Goal: Transaction & Acquisition: Purchase product/service

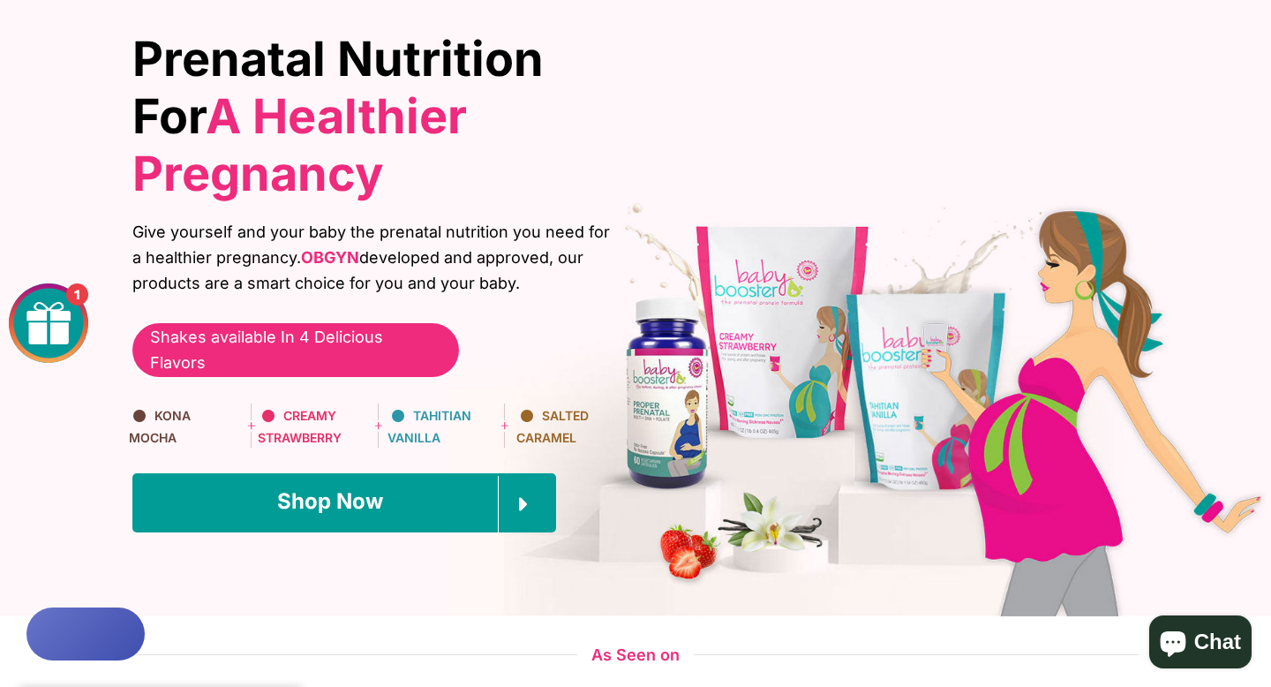
scroll to position [230, 0]
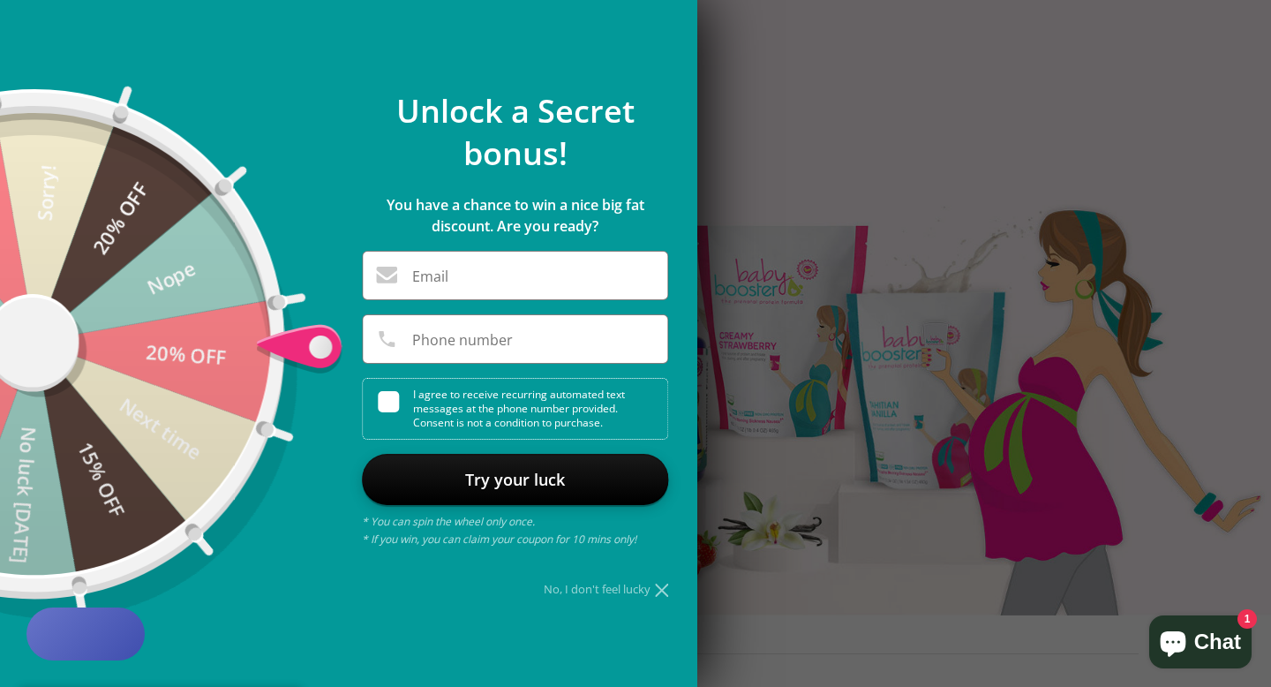
click at [670, 596] on div "**********" at bounding box center [515, 343] width 342 height 507
click at [665, 594] on icon at bounding box center [661, 590] width 13 height 13
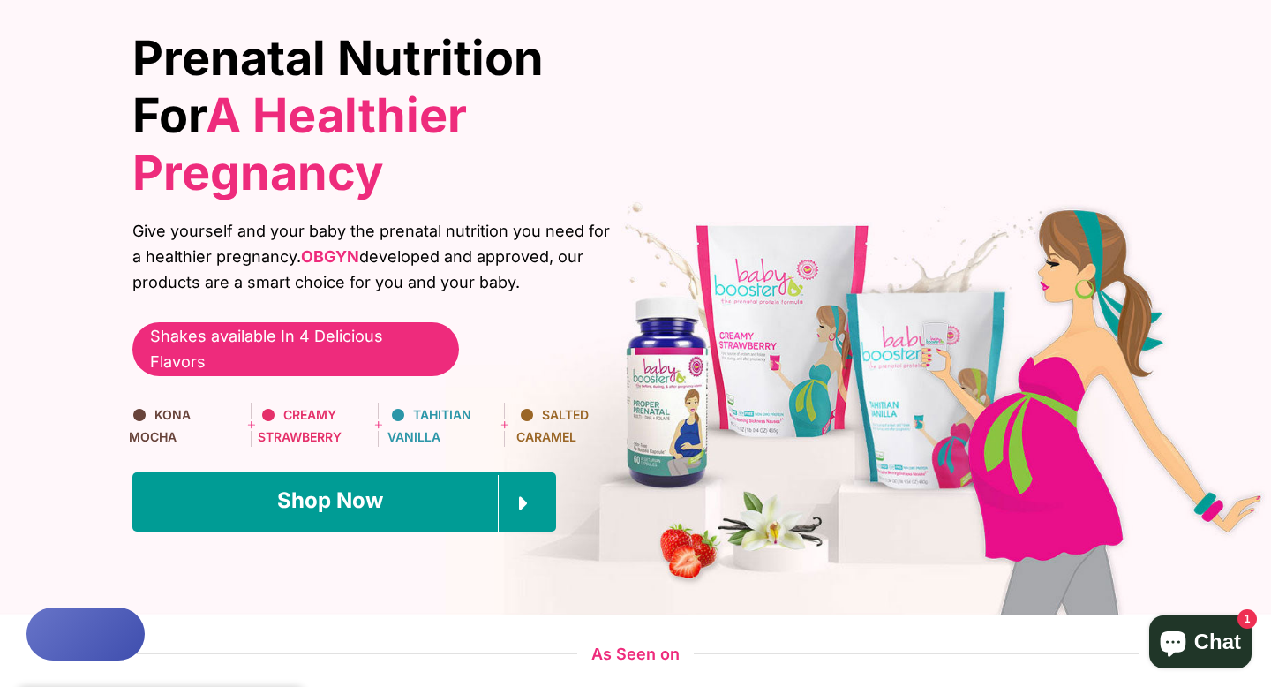
click at [508, 519] on div "Prenatal Nutrition For A Healthier Pregnancy Give yourself and your baby the pr…" at bounding box center [635, 271] width 1271 height 687
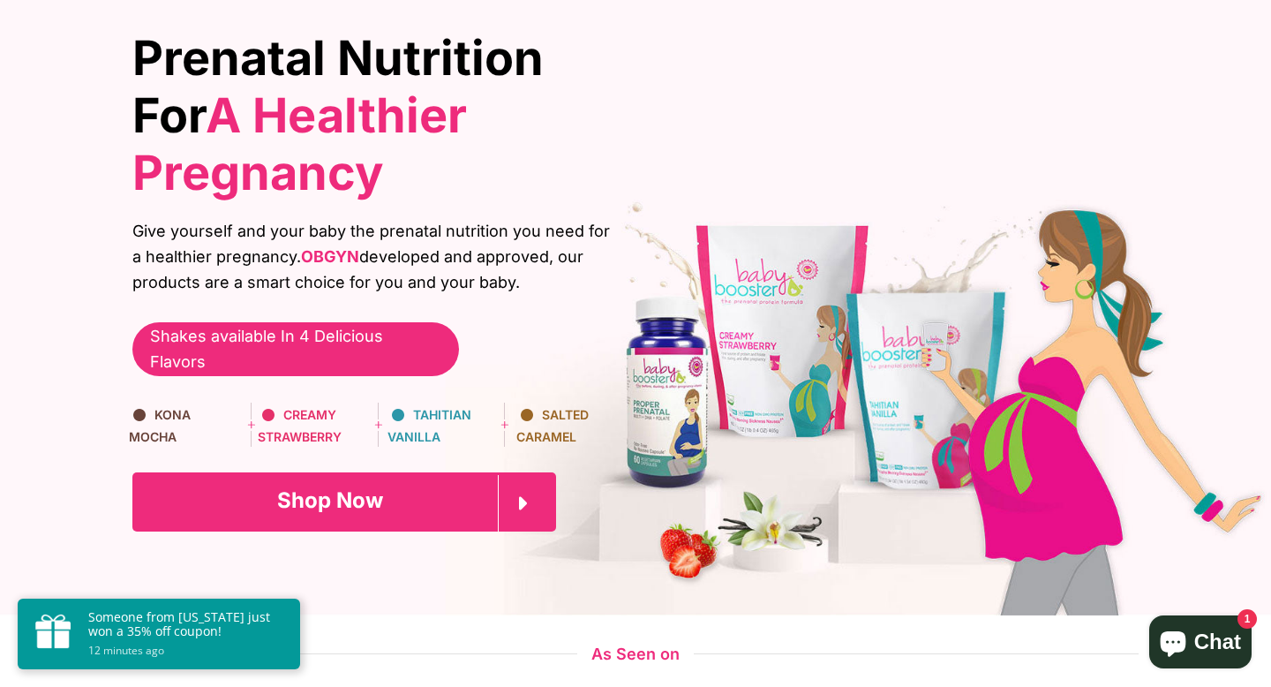
click at [405, 472] on link "Shop Now" at bounding box center [344, 501] width 424 height 58
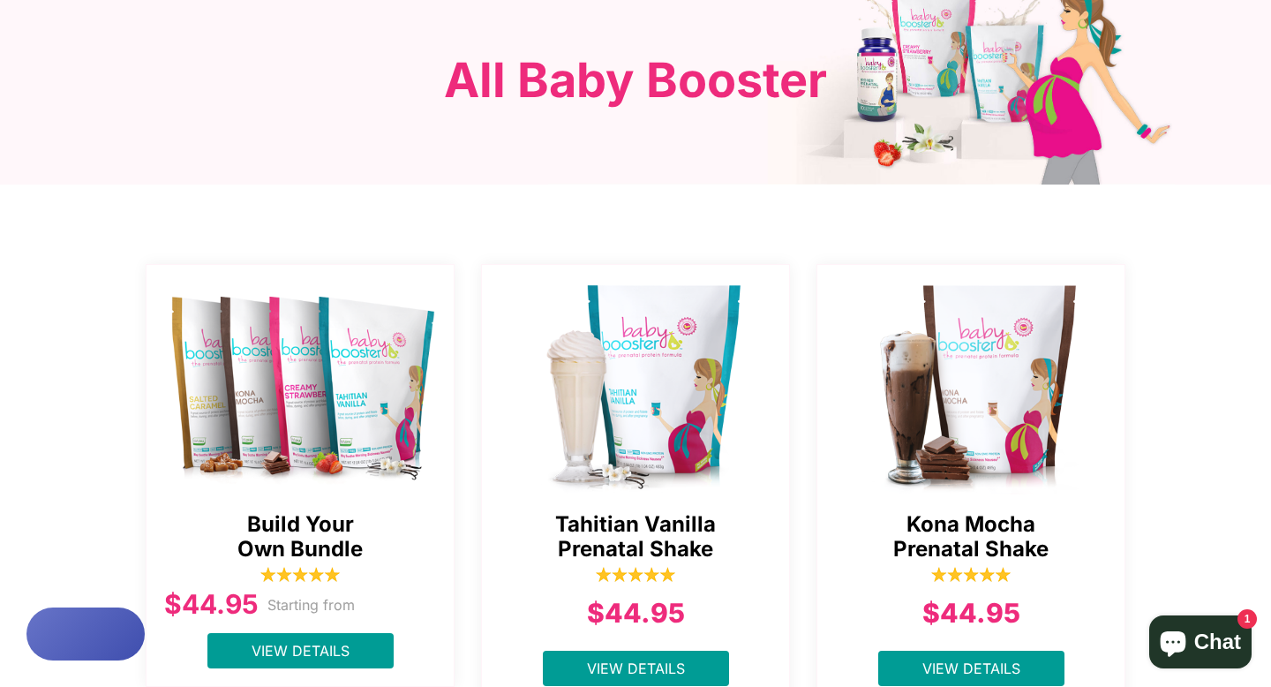
scroll to position [185, 0]
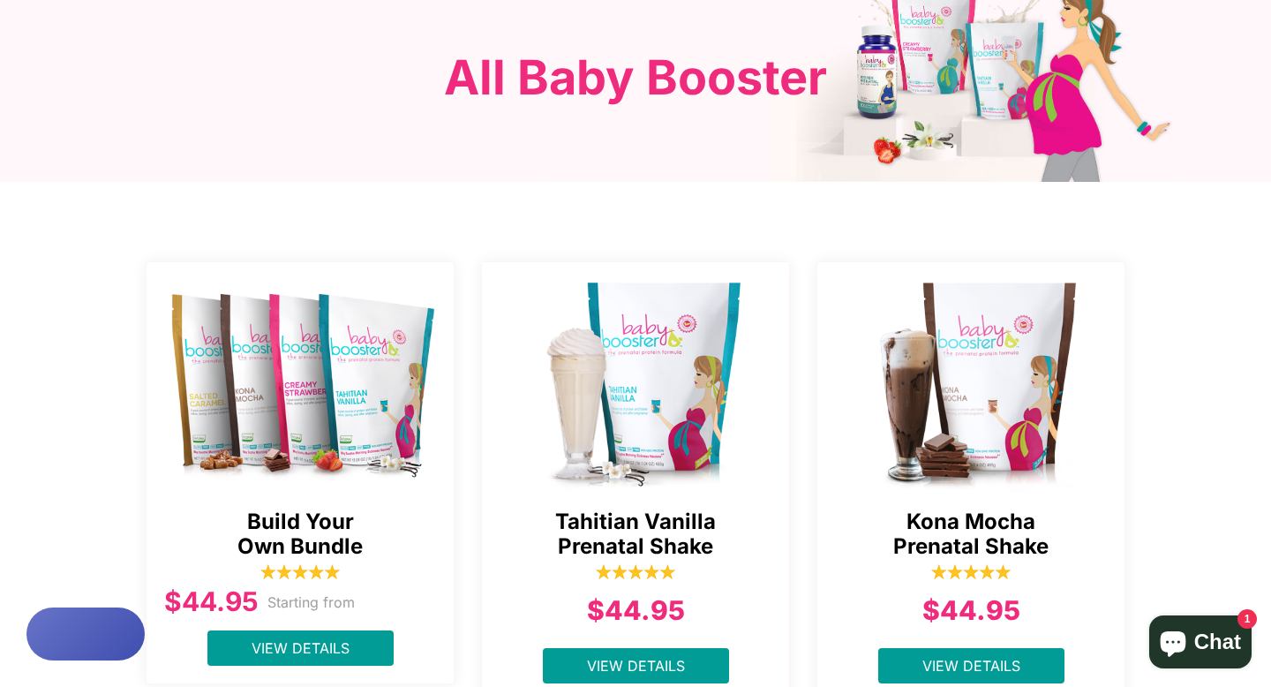
click at [764, 271] on img at bounding box center [636, 381] width 309 height 221
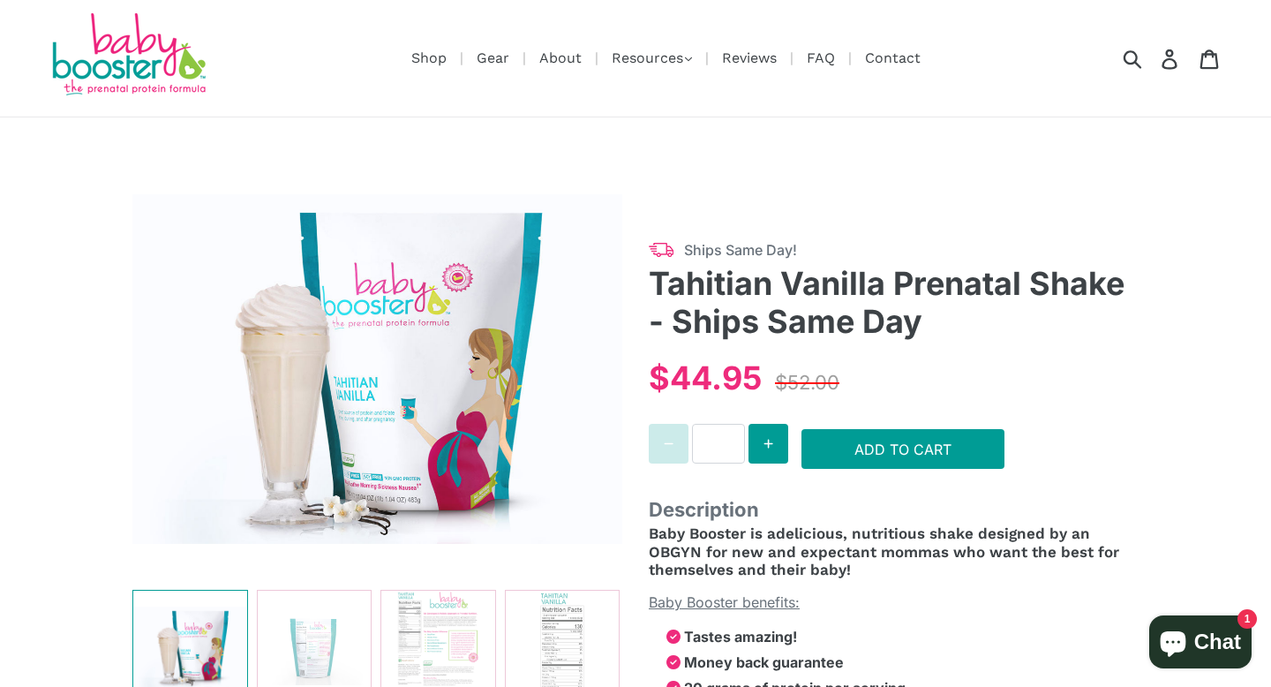
select select "******"
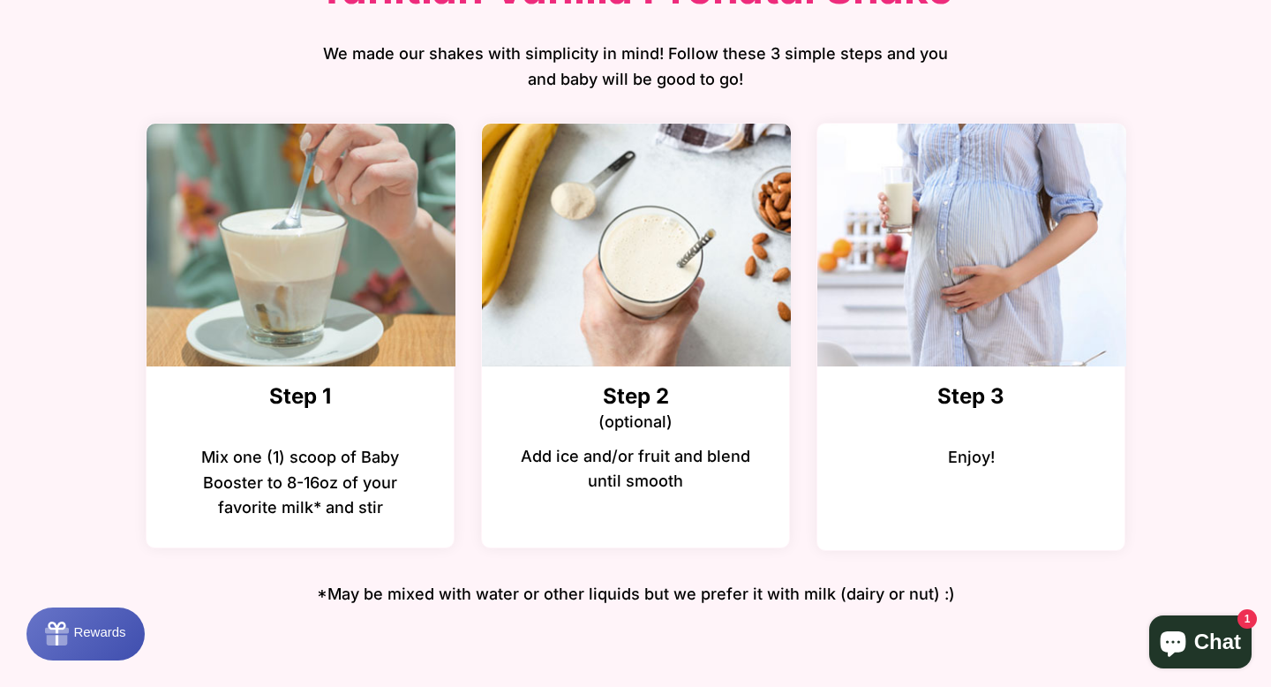
scroll to position [2233, 0]
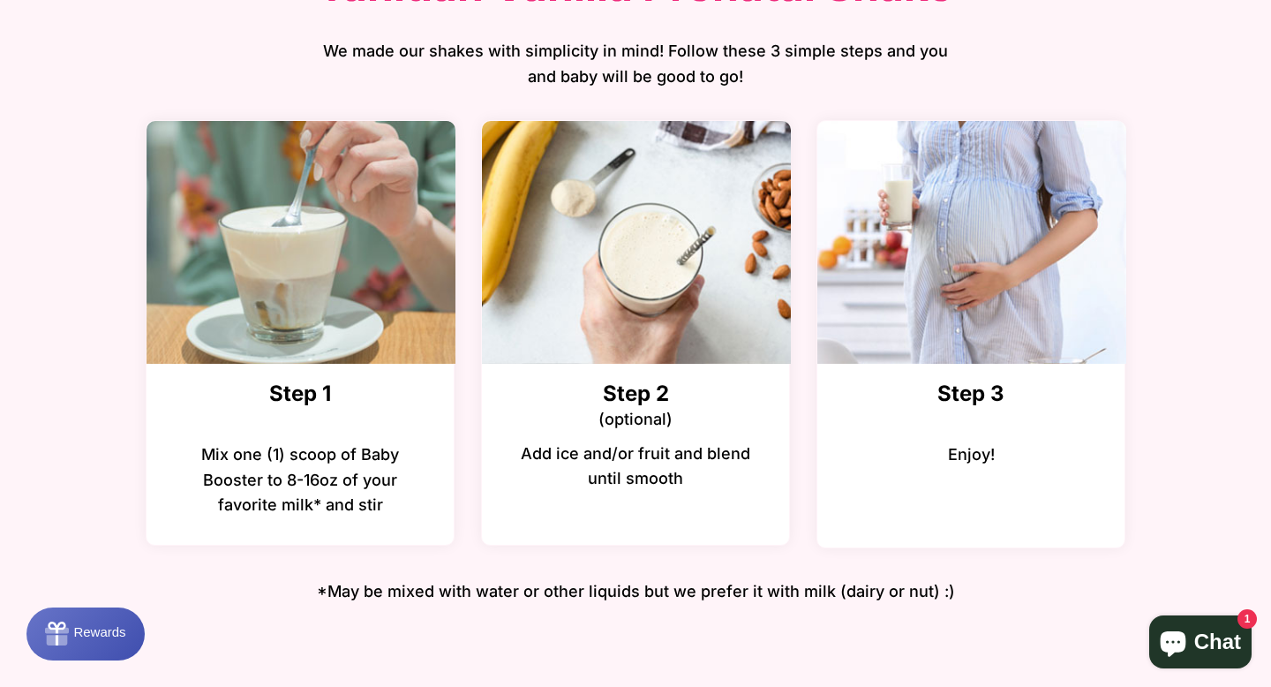
click at [962, 622] on div "How To Use Tahitian Vanilla Prenatal Shake We made our shakes with simplicity i…" at bounding box center [635, 255] width 1033 height 760
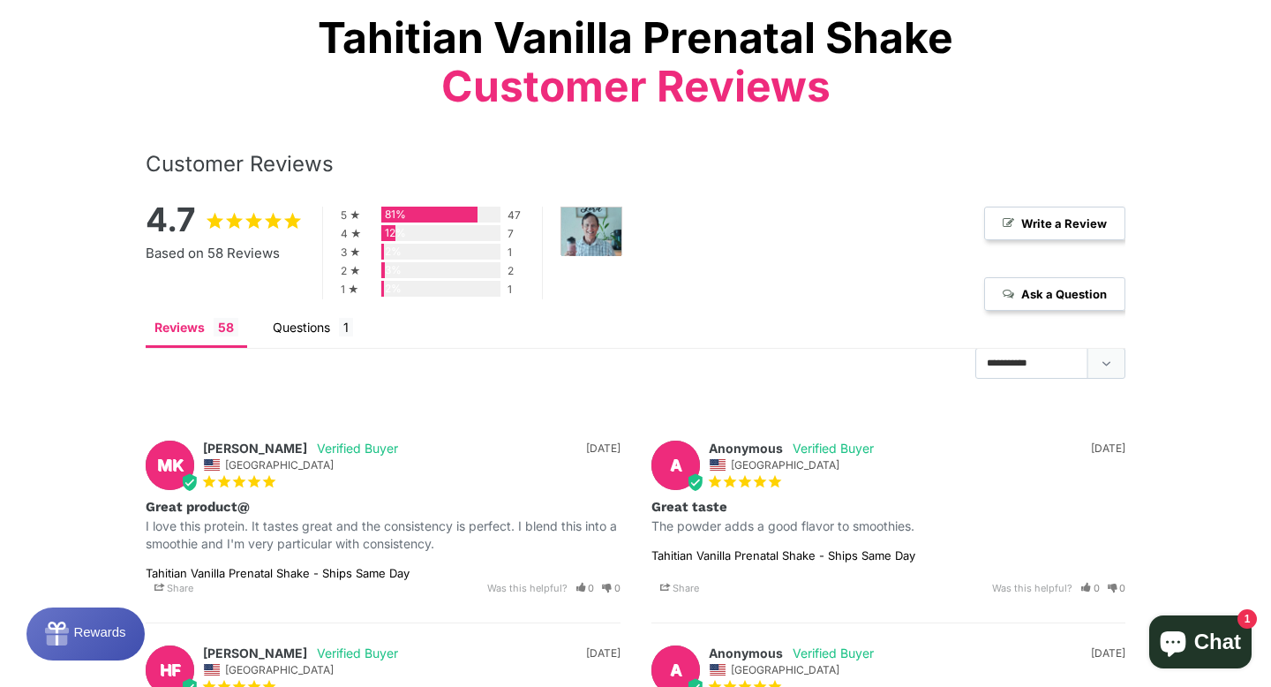
scroll to position [2977, 0]
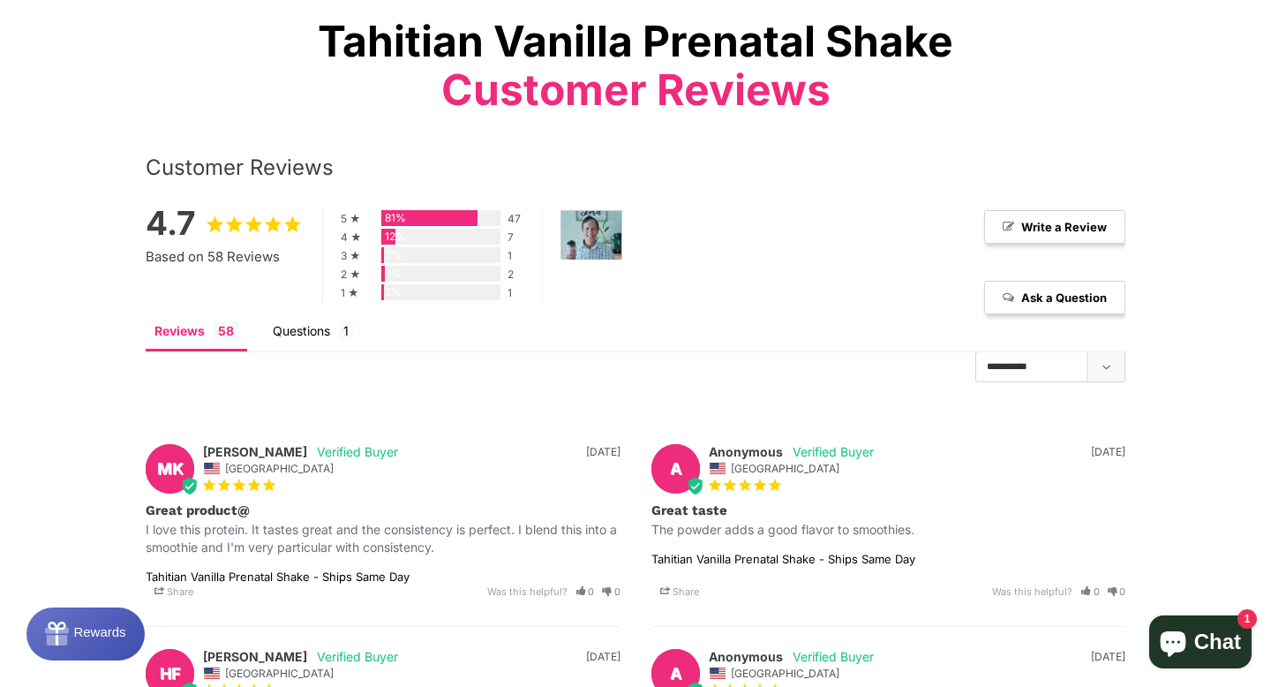
click at [106, 508] on div "Tahitian Vanilla Prenatal Shake Customer Reviews Customer Reviews 4.7 Based on …" at bounding box center [635, 622] width 1271 height 1358
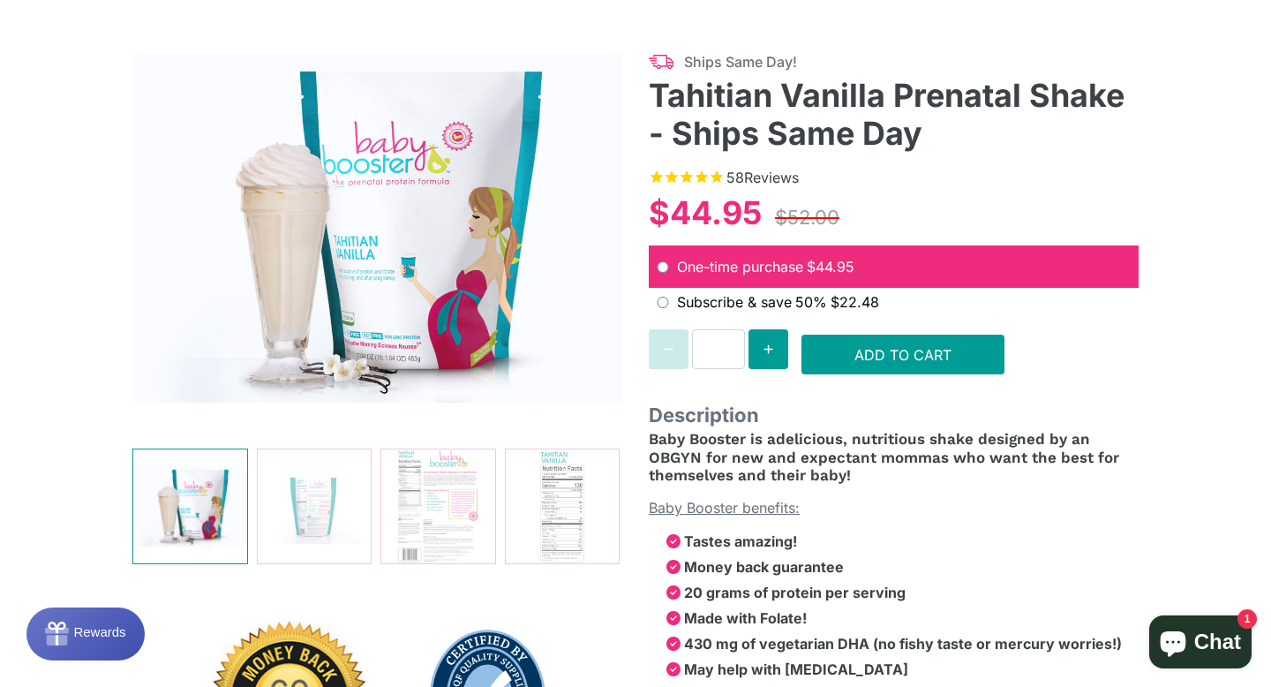
scroll to position [205, 0]
